Goal: Task Accomplishment & Management: Manage account settings

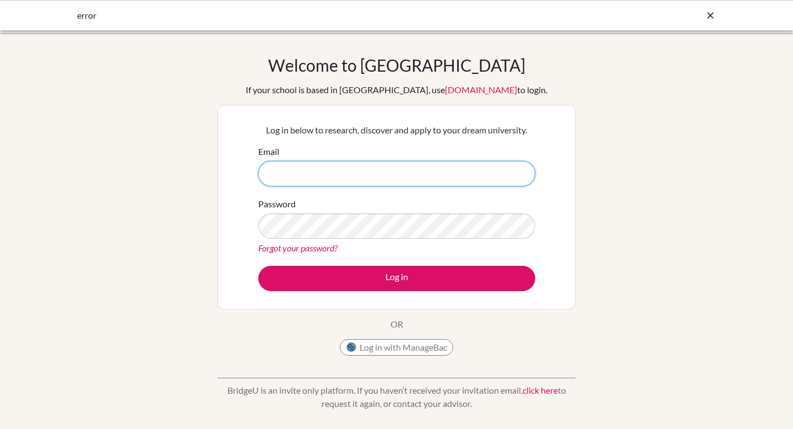
paste input "mailto:[PERSON_NAME][EMAIL_ADDRESS][DOMAIN_NAME]"
click at [291, 173] on input "mailto:[PERSON_NAME][EMAIL_ADDRESS][DOMAIN_NAME]" at bounding box center [396, 173] width 277 height 25
type input "[PERSON_NAME][EMAIL_ADDRESS][DOMAIN_NAME]"
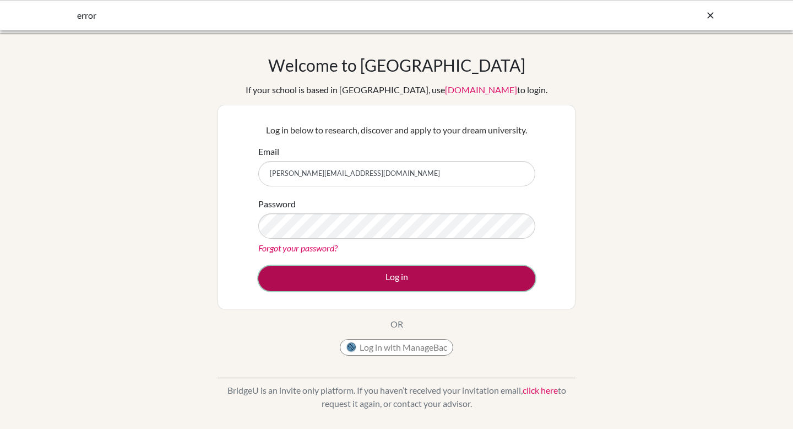
click at [280, 271] on button "Log in" at bounding box center [396, 278] width 277 height 25
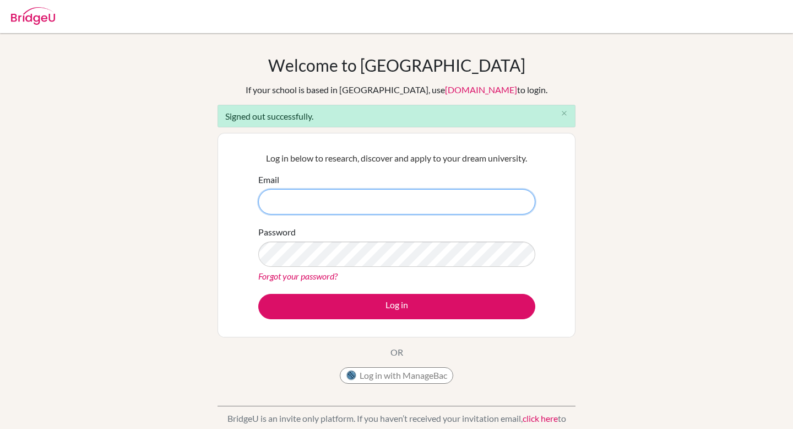
paste input "[EMAIL_ADDRESS][DOMAIN_NAME]"
type input "[EMAIL_ADDRESS][DOMAIN_NAME]"
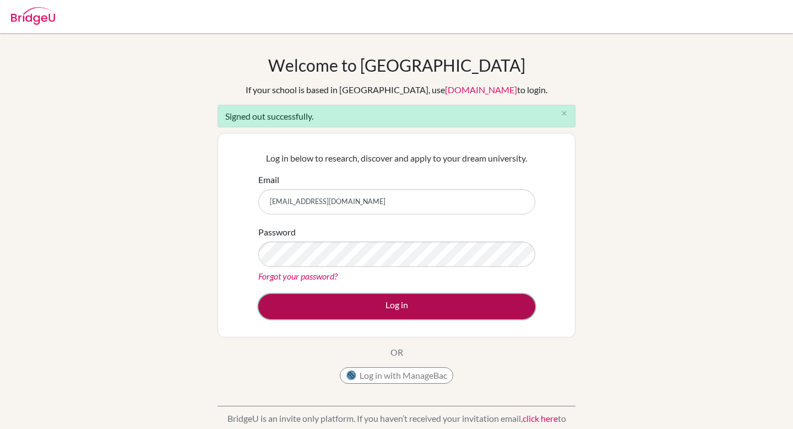
click at [278, 299] on button "Log in" at bounding box center [396, 306] width 277 height 25
